Goal: Information Seeking & Learning: Learn about a topic

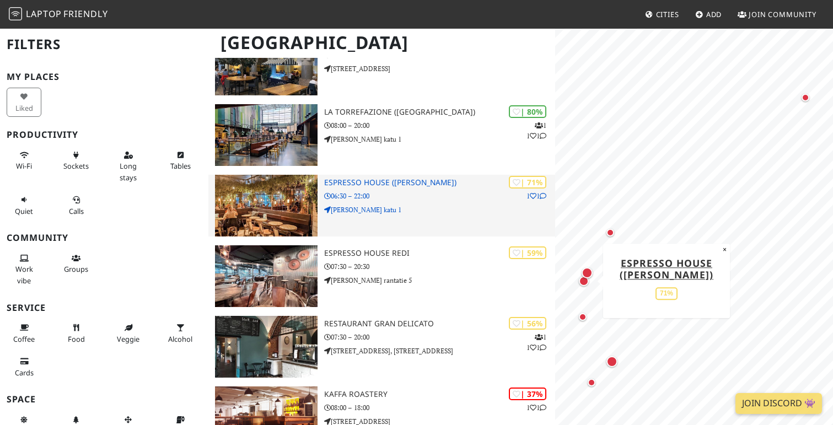
scroll to position [205, 0]
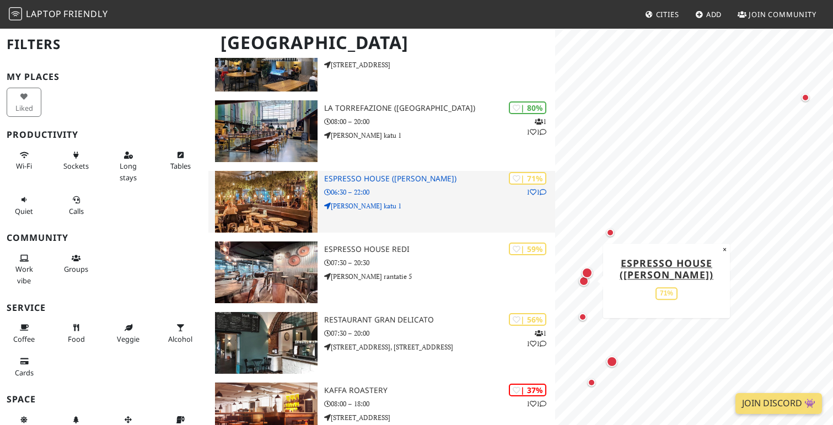
click at [404, 181] on h3 "Espresso House ([PERSON_NAME])" at bounding box center [439, 178] width 231 height 9
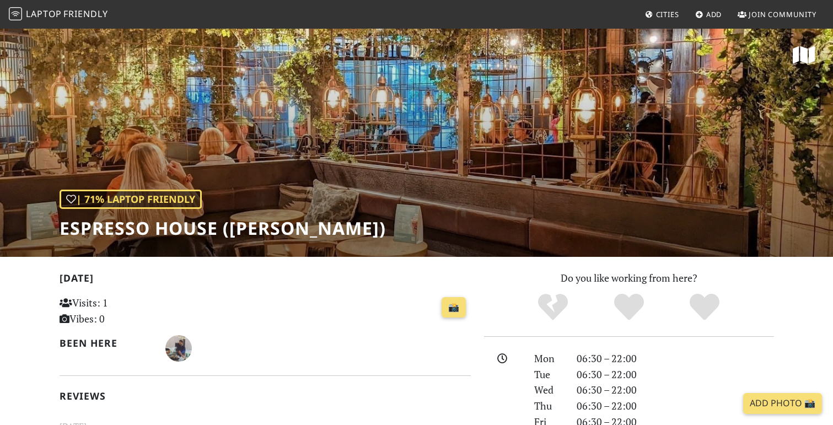
click at [556, 202] on div "| 71% Laptop Friendly Espresso House (Kamppi)" at bounding box center [416, 142] width 833 height 229
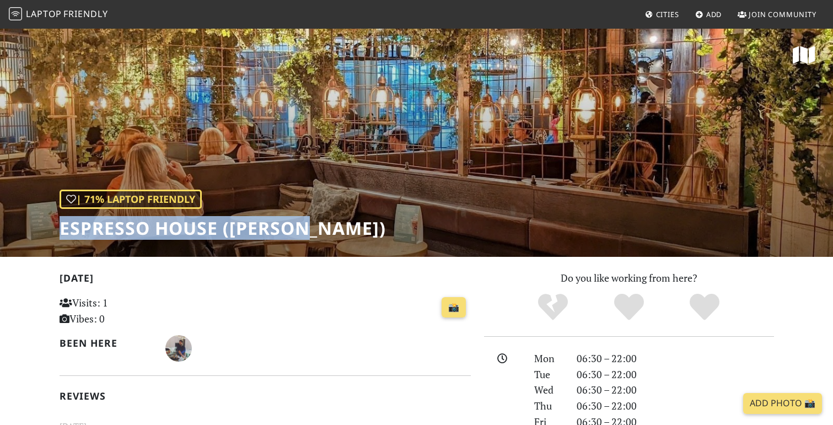
drag, startPoint x: 60, startPoint y: 228, endPoint x: 374, endPoint y: 255, distance: 315.2
click at [374, 255] on div "| 71% Laptop Friendly Espresso House (Kamppi)" at bounding box center [416, 142] width 833 height 229
copy h1 "Espresso House (Kamppi)"
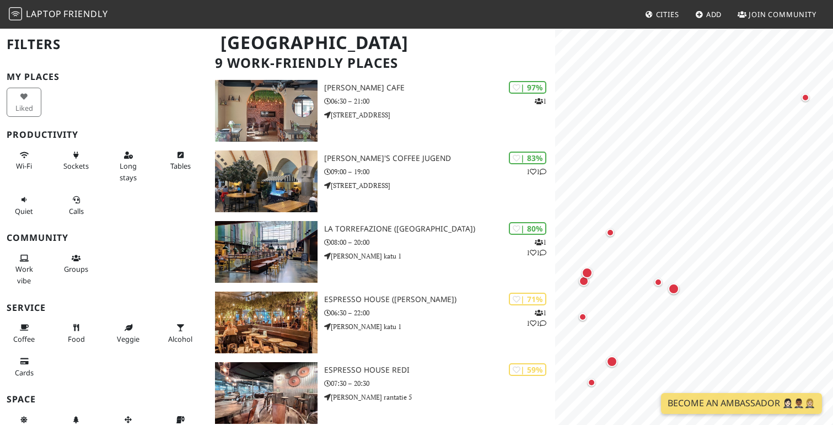
scroll to position [131, 0]
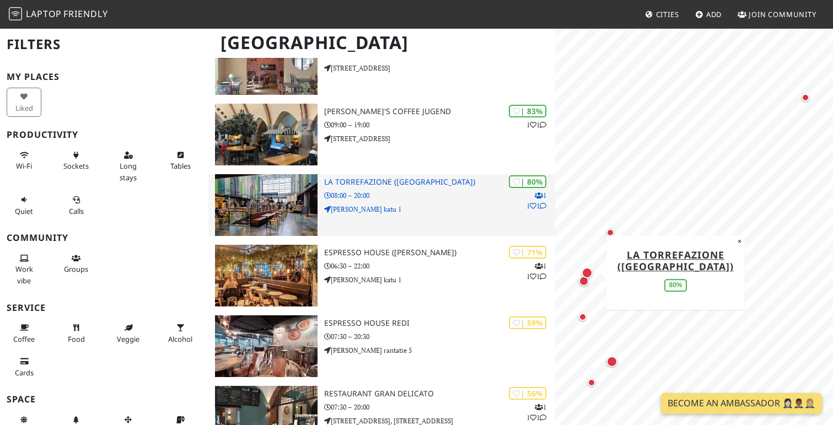
click at [337, 181] on h3 "La Torrefazione ([GEOGRAPHIC_DATA])" at bounding box center [439, 181] width 231 height 9
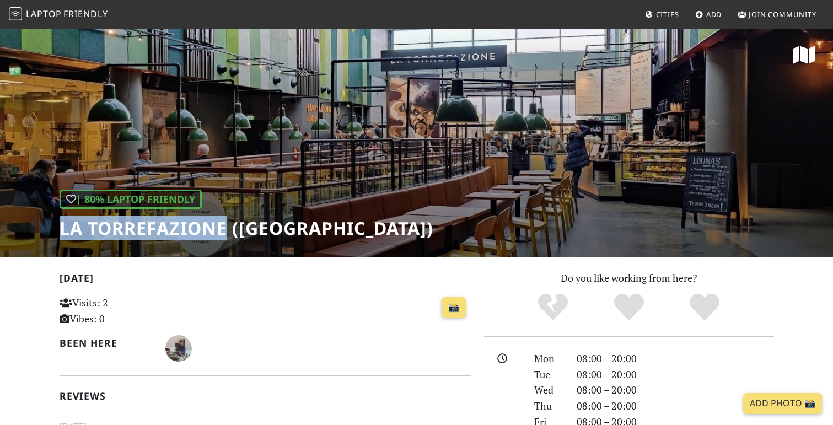
drag, startPoint x: 60, startPoint y: 225, endPoint x: 228, endPoint y: 231, distance: 168.7
click at [228, 231] on h1 "La Torrefazione ([GEOGRAPHIC_DATA])" at bounding box center [247, 228] width 374 height 21
copy h1 "La Torrefazione"
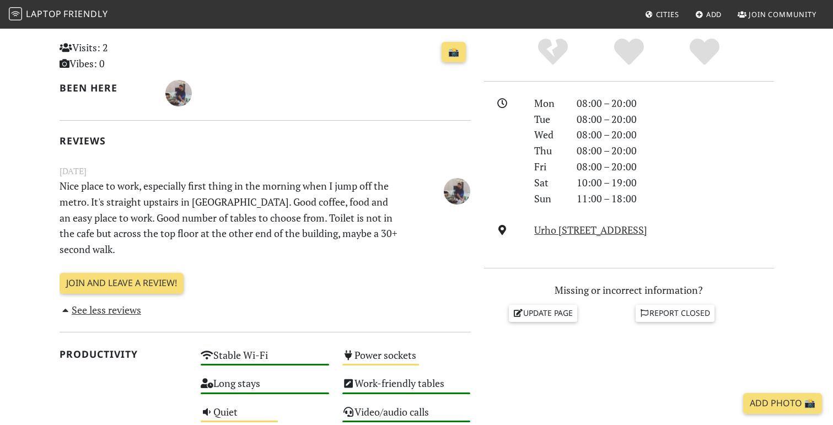
scroll to position [309, 0]
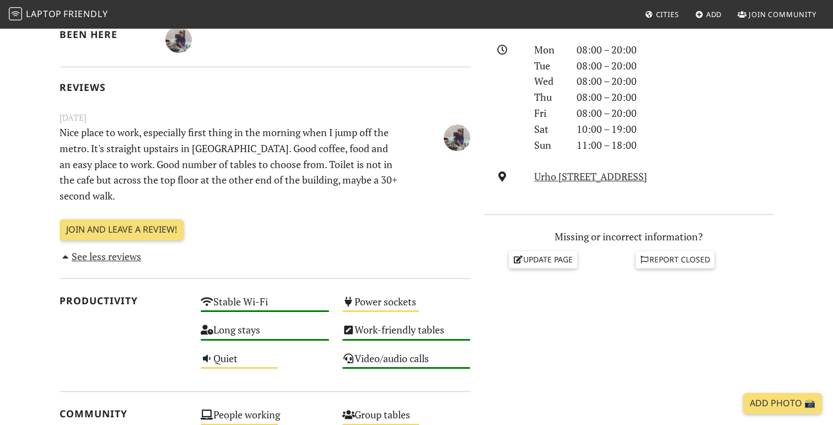
click at [402, 215] on div "[DATE] Visits: 2 Vibes: 0 📸 Been here Reviews [DATE] Nice place to work, especi…" at bounding box center [265, 112] width 411 height 303
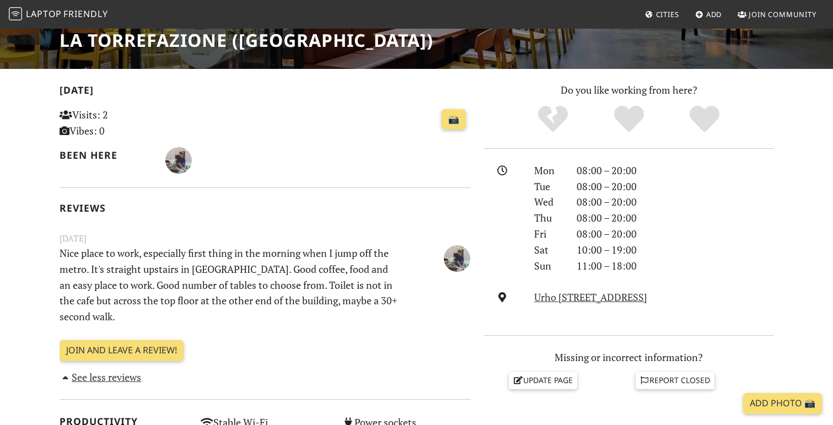
scroll to position [0, 0]
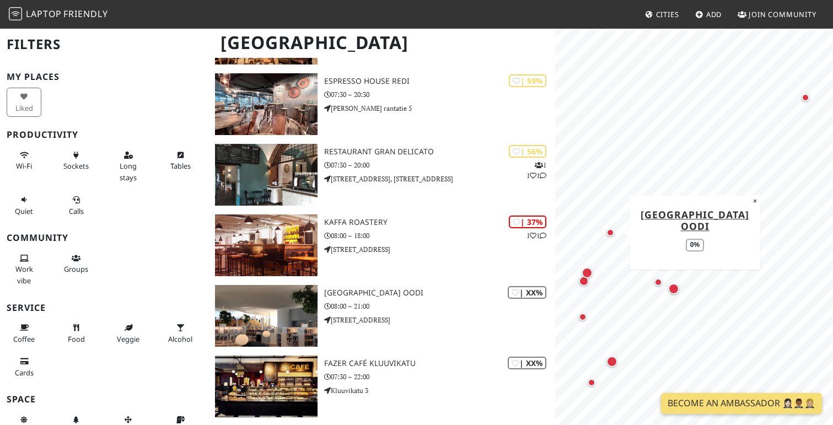
scroll to position [374, 0]
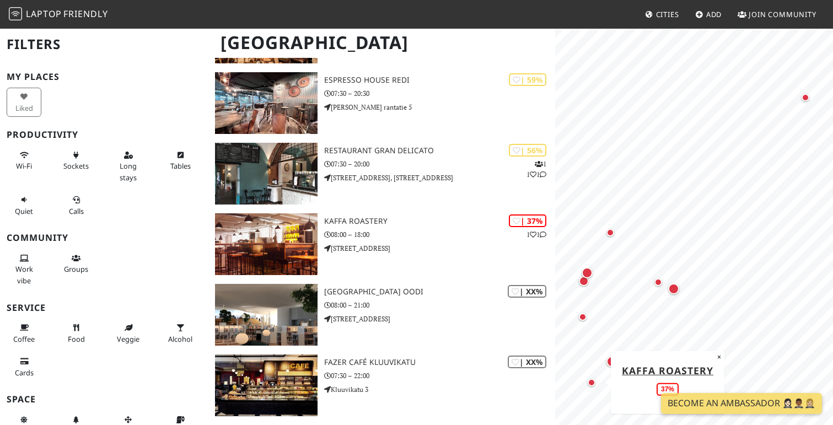
click at [591, 386] on div "Map marker" at bounding box center [591, 383] width 8 height 8
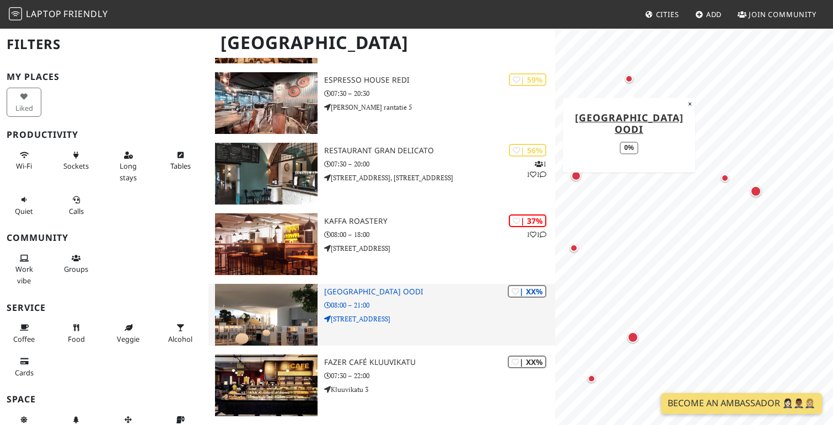
scroll to position [444, 0]
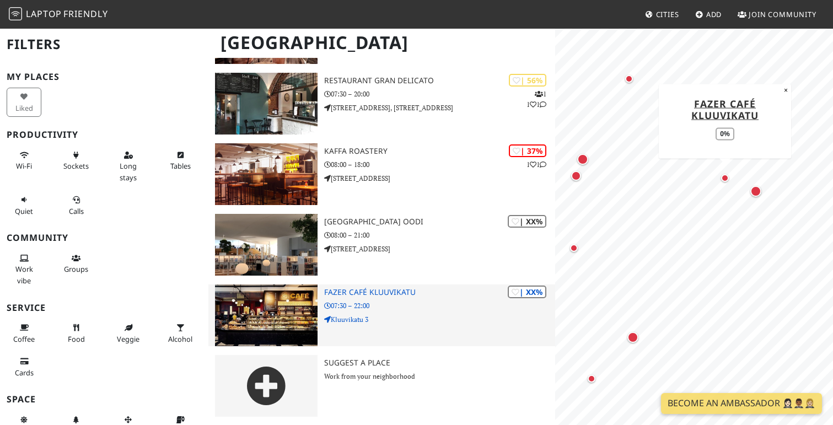
click at [290, 339] on img at bounding box center [266, 315] width 102 height 62
